Goal: Transaction & Acquisition: Obtain resource

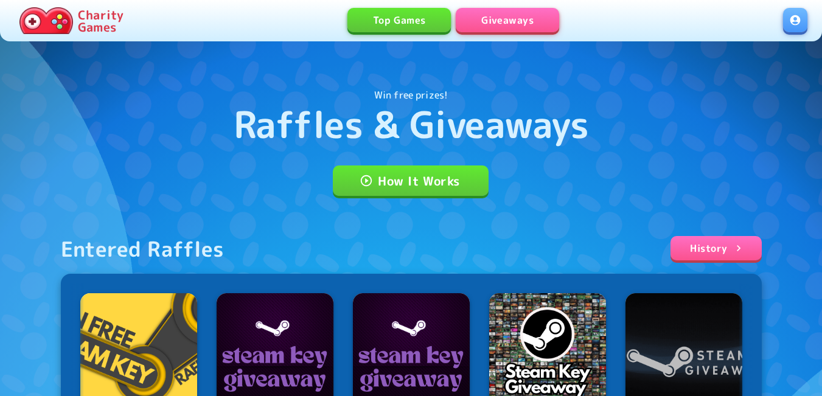
click at [790, 24] on link at bounding box center [795, 20] width 24 height 24
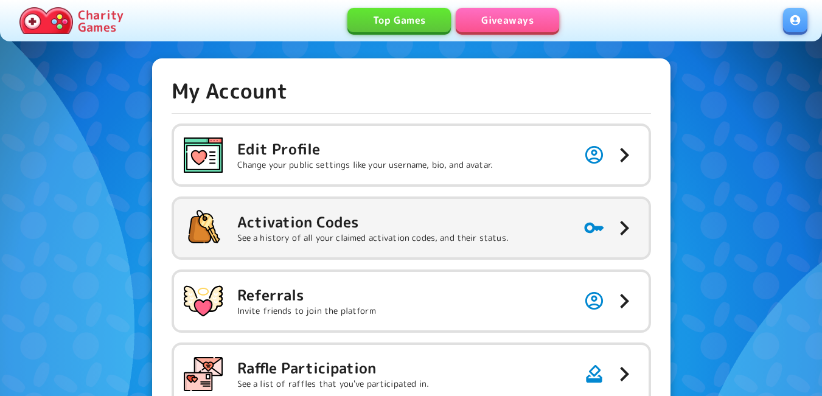
click at [372, 209] on div "Activation Codes See a history of all your claimed activation codes, and their …" at bounding box center [346, 228] width 325 height 39
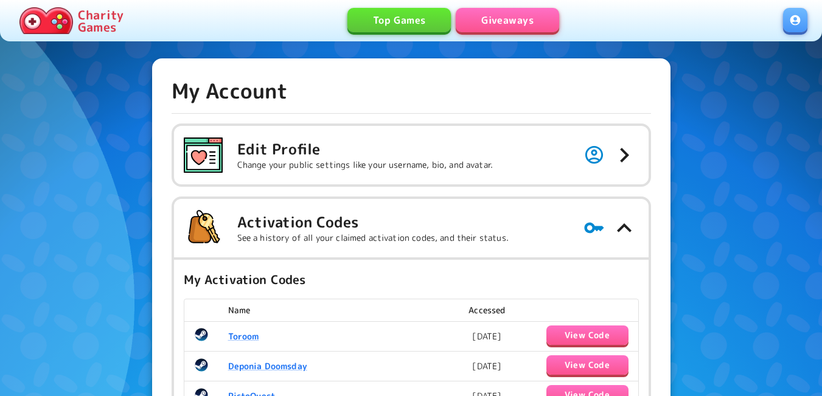
click at [497, 18] on link "Giveaways" at bounding box center [507, 20] width 103 height 24
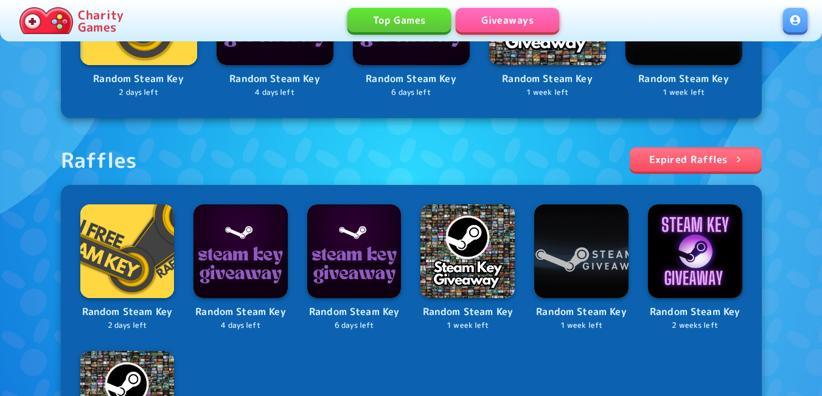
scroll to position [243, 0]
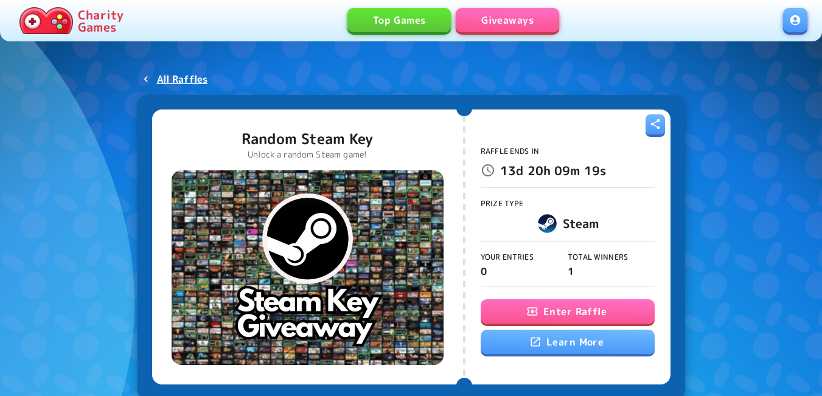
click at [520, 312] on button "Enter Raffle" at bounding box center [568, 311] width 174 height 24
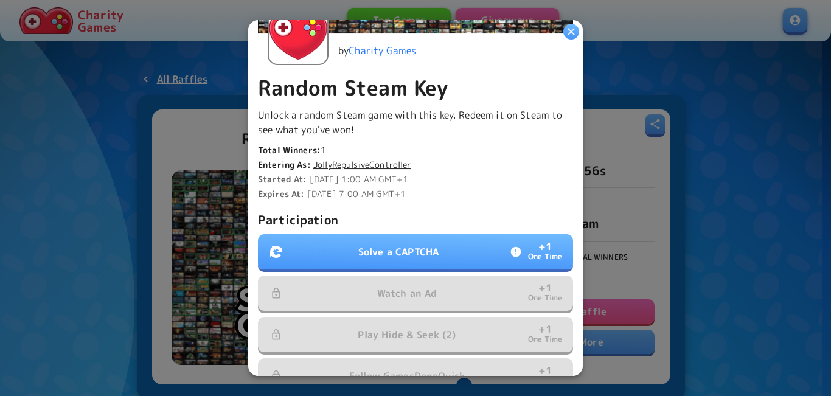
scroll to position [304, 0]
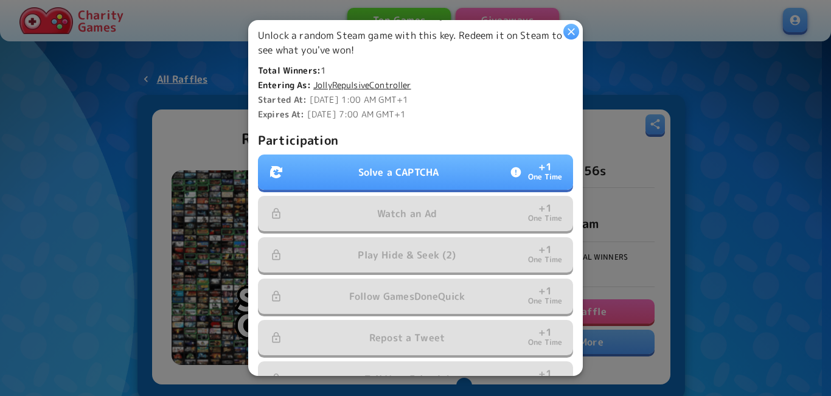
click at [466, 165] on button "Solve a CAPTCHA + 1 One Time" at bounding box center [415, 172] width 315 height 35
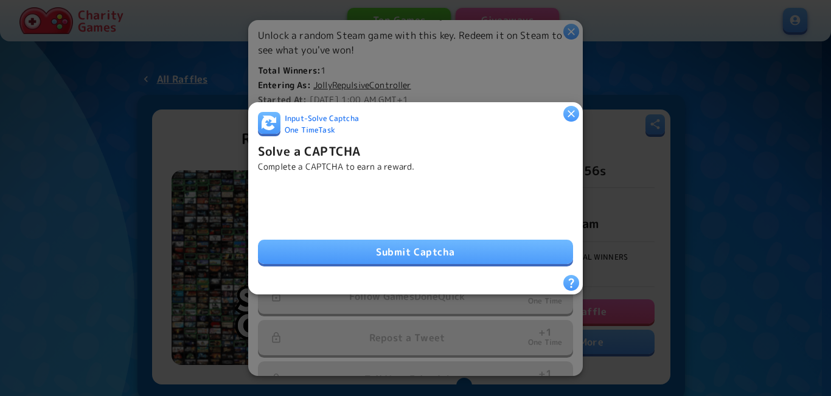
click at [448, 251] on button "Submit Captcha" at bounding box center [415, 252] width 315 height 24
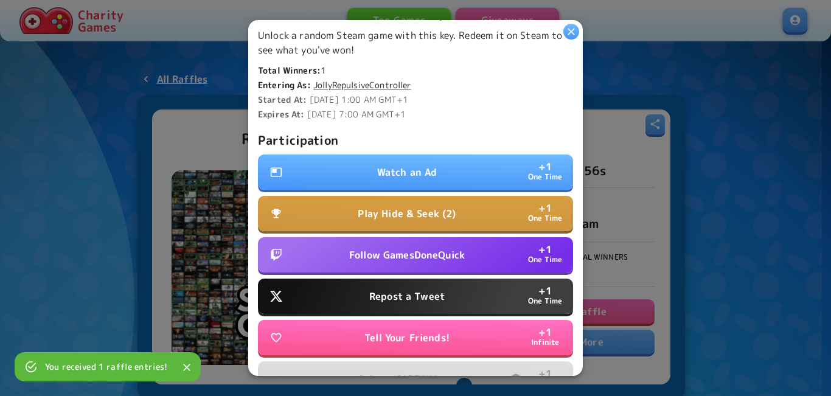
click at [436, 172] on button "Watch an Ad + 1 One Time" at bounding box center [415, 172] width 315 height 35
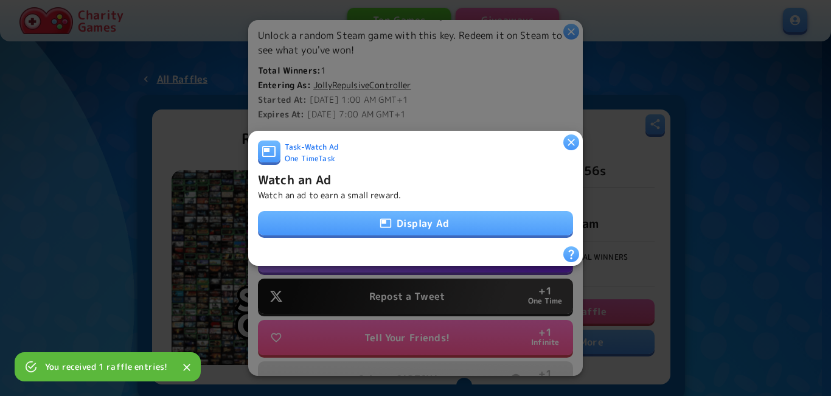
click at [422, 226] on button "Display Ad" at bounding box center [415, 223] width 315 height 24
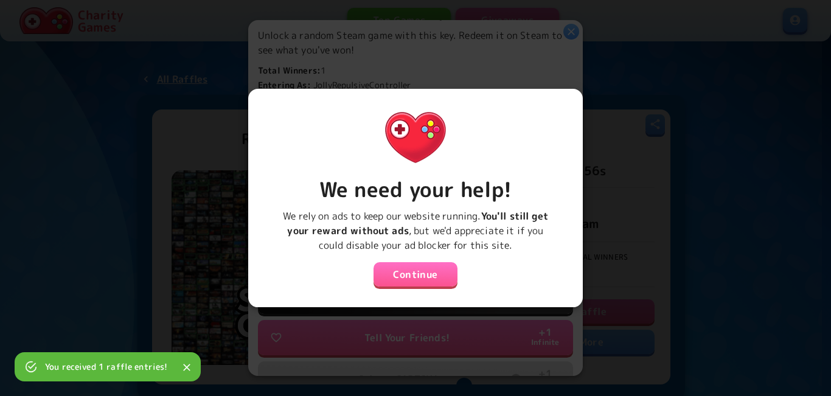
click at [426, 270] on button "Continue" at bounding box center [416, 274] width 84 height 24
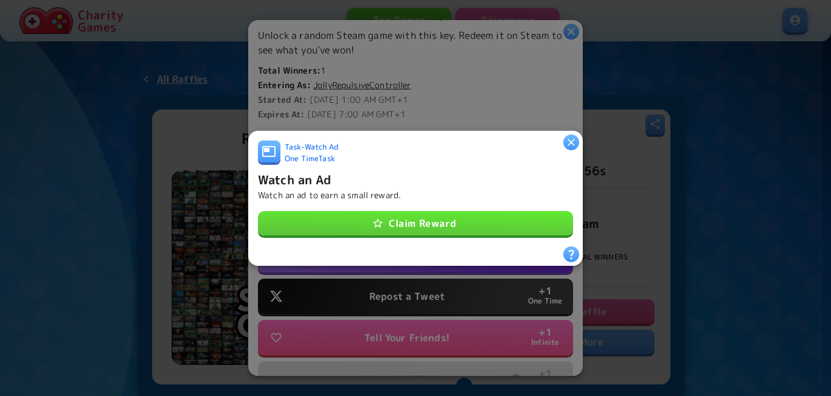
click at [431, 214] on button "Claim Reward" at bounding box center [415, 223] width 315 height 24
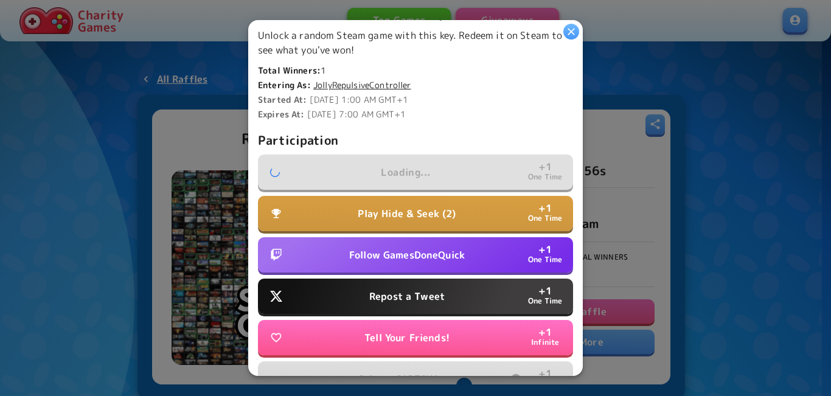
click at [428, 215] on p "Play Hide & Seek (2)" at bounding box center [407, 213] width 98 height 15
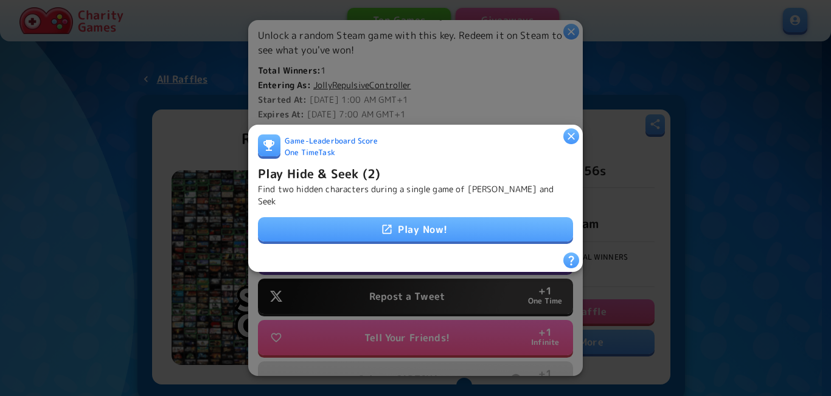
click at [431, 220] on link "Play Now!" at bounding box center [415, 229] width 315 height 24
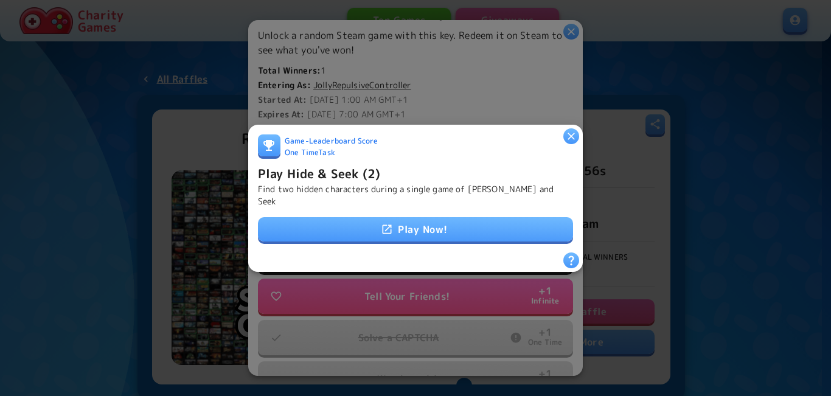
click at [315, 172] on h6 "Play Hide & Seek (2)" at bounding box center [319, 172] width 122 height 19
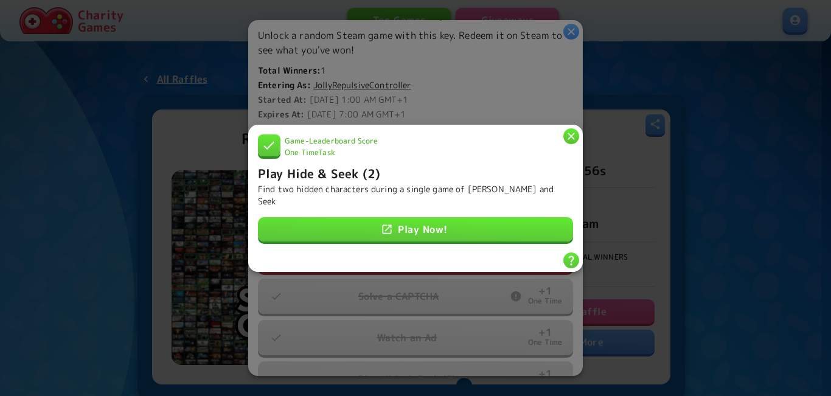
click at [568, 142] on icon "button" at bounding box center [571, 136] width 12 height 12
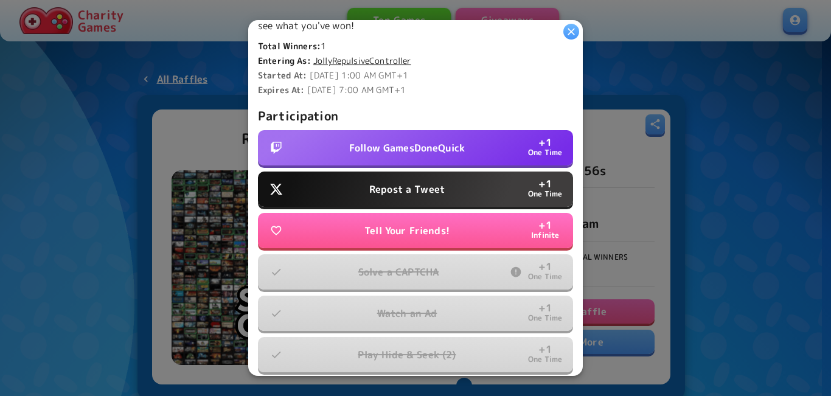
click at [460, 172] on button "Repost a Tweet + 1 One Time" at bounding box center [415, 189] width 315 height 35
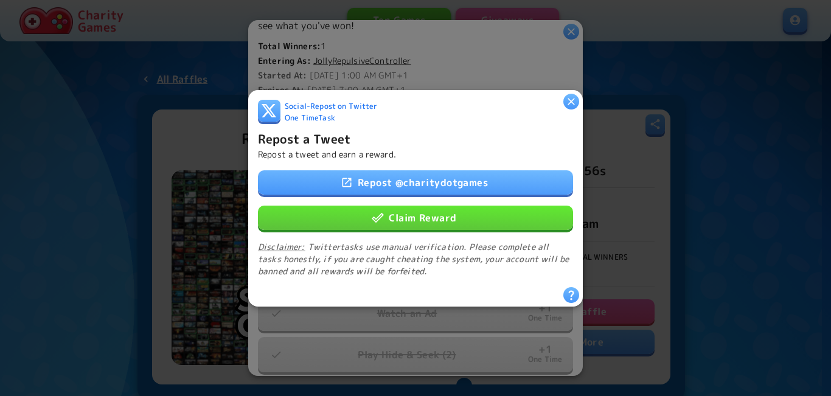
click at [438, 210] on button "Claim Reward" at bounding box center [415, 217] width 315 height 24
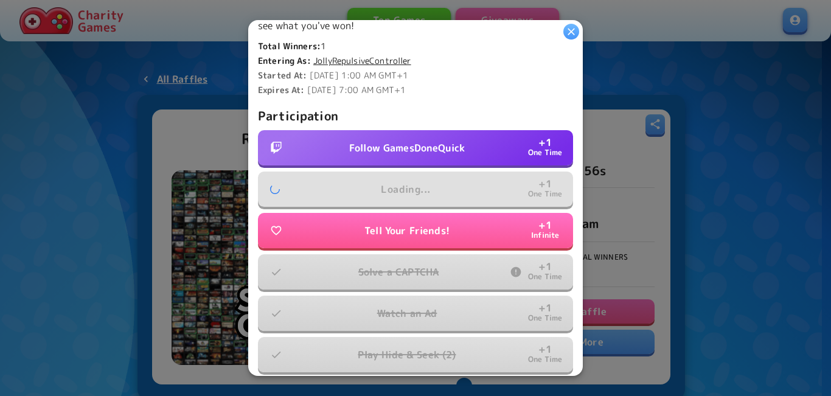
click at [432, 147] on p "Follow GamesDoneQuick" at bounding box center [407, 148] width 116 height 15
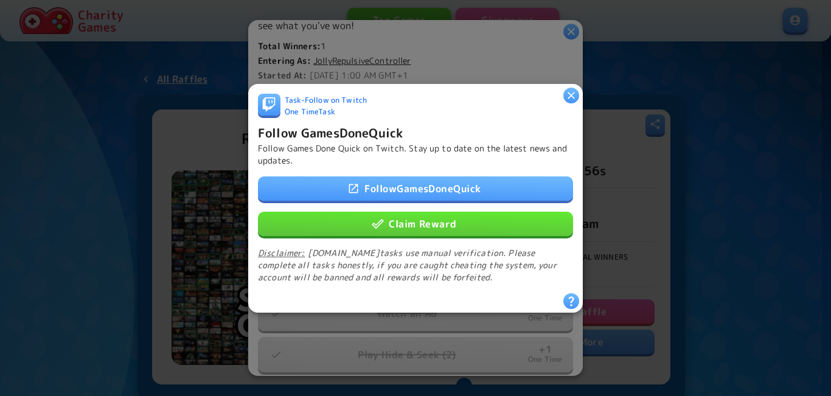
click at [421, 222] on button "Claim Reward" at bounding box center [415, 223] width 315 height 24
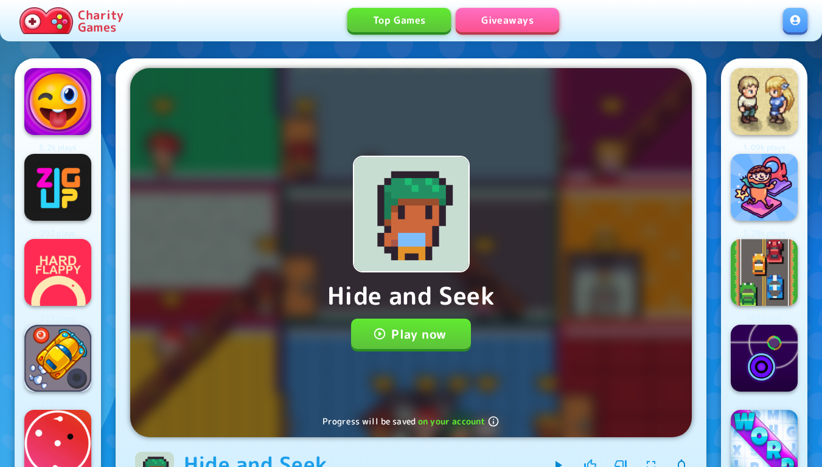
click at [433, 327] on button "Play now" at bounding box center [411, 334] width 120 height 30
